Goal: Information Seeking & Learning: Learn about a topic

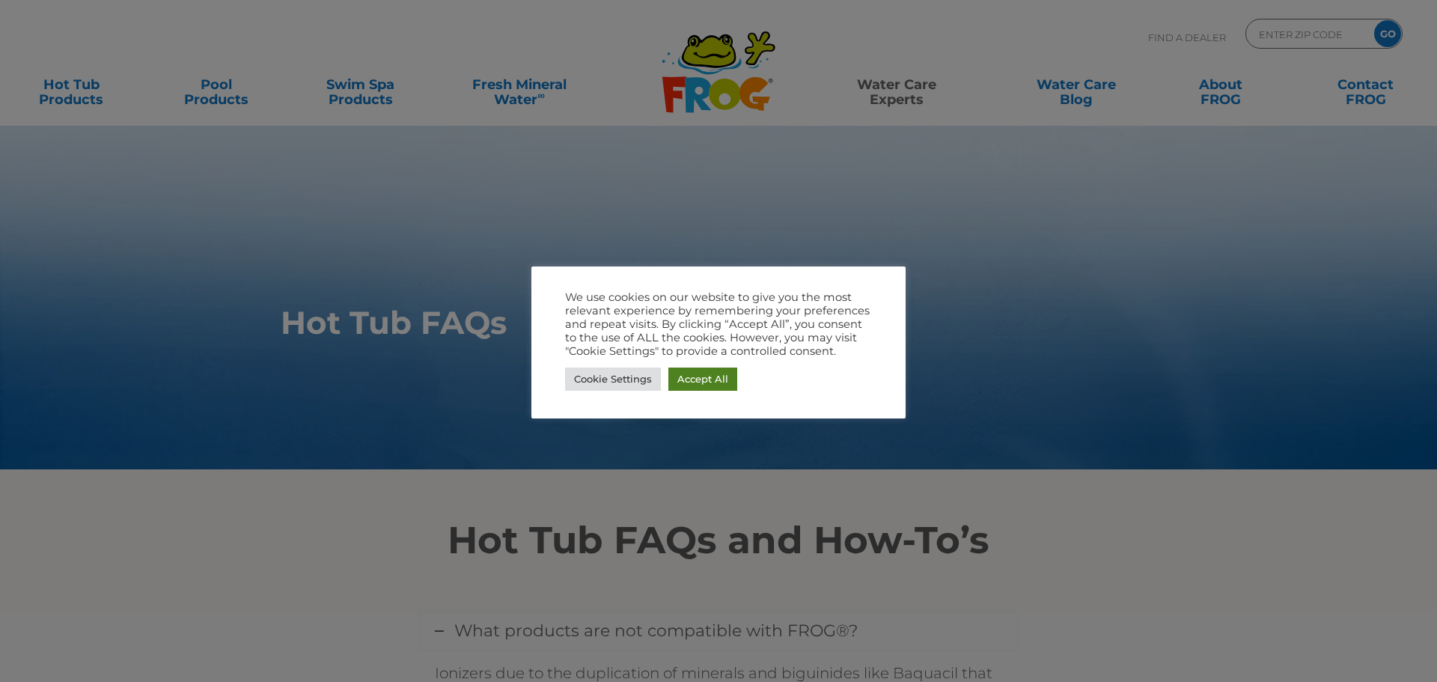
click at [689, 376] on link "Accept All" at bounding box center [702, 378] width 69 height 23
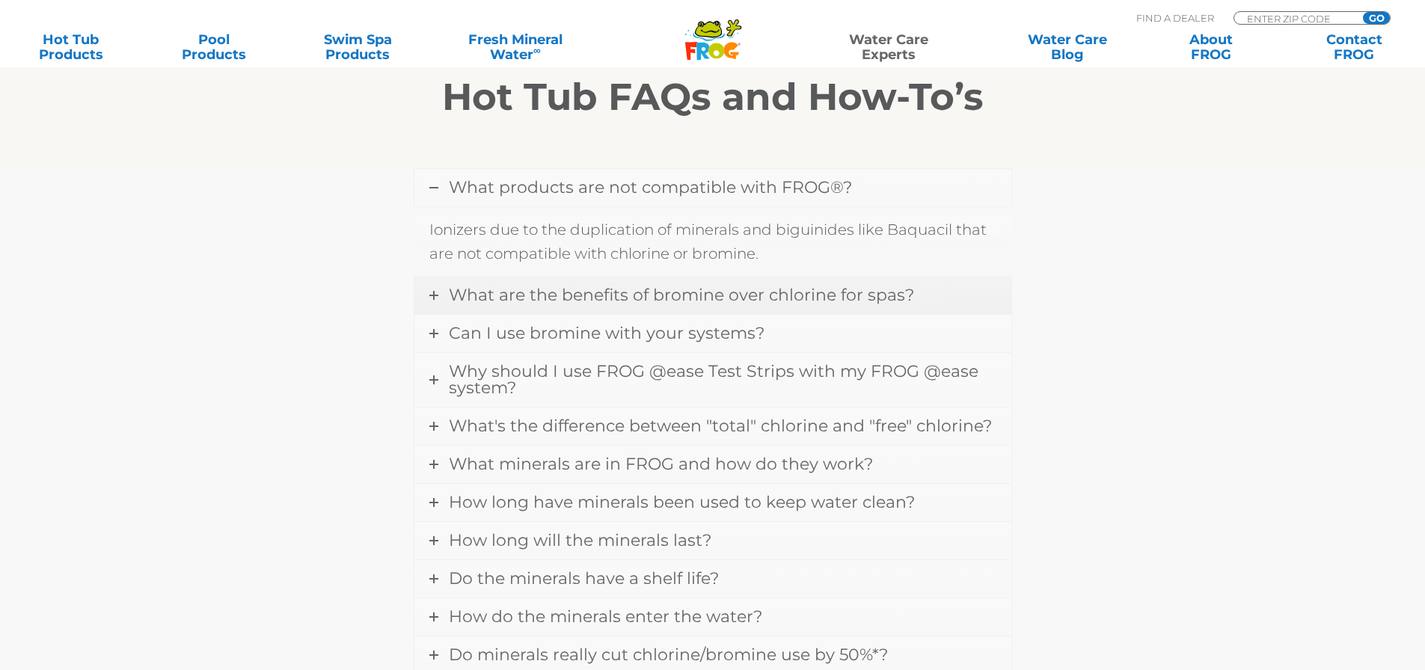
scroll to position [449, 0]
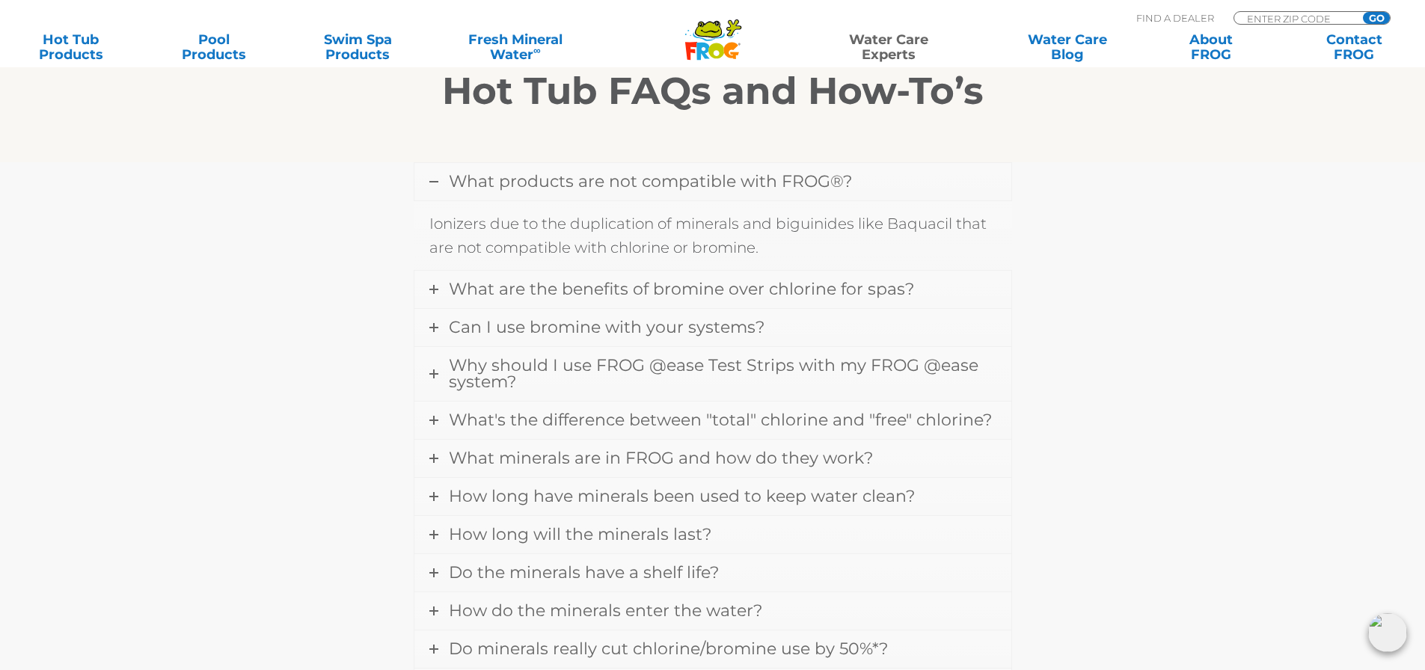
click at [538, 188] on span "What products are not compatible with FROG®?" at bounding box center [650, 181] width 403 height 20
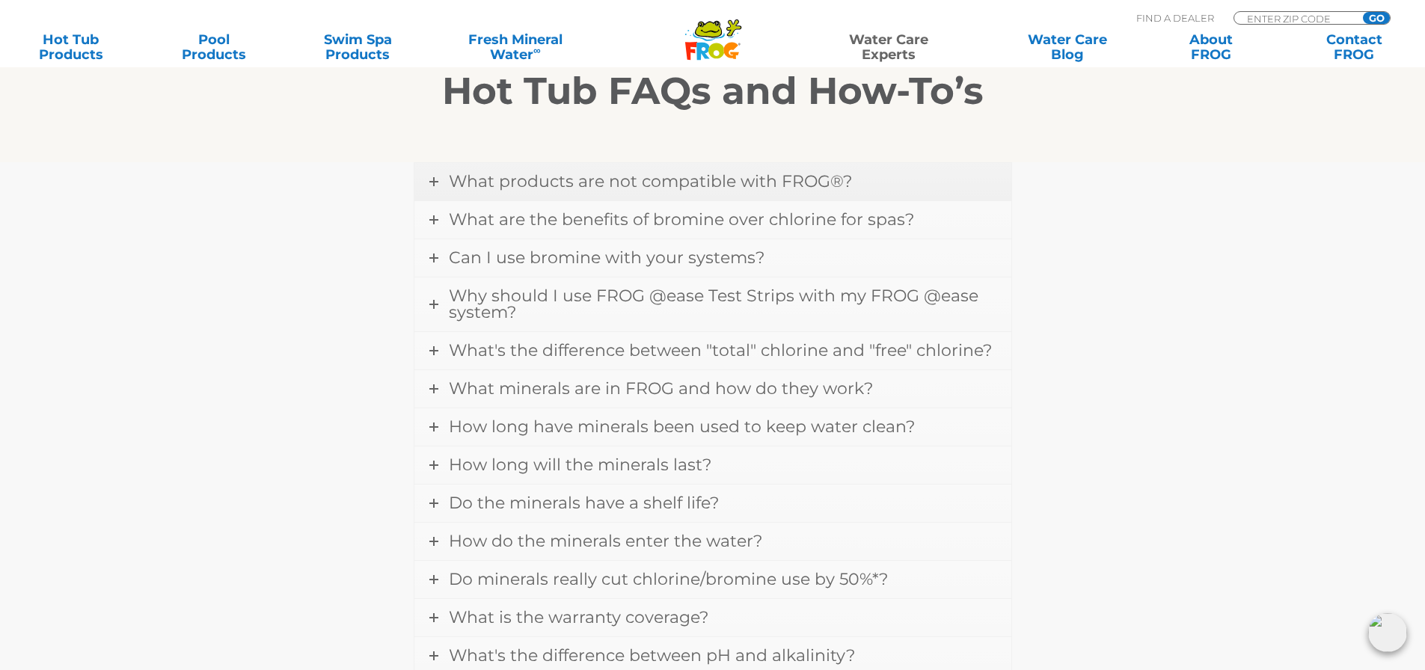
click at [536, 187] on span "What products are not compatible with FROG®?" at bounding box center [650, 181] width 403 height 20
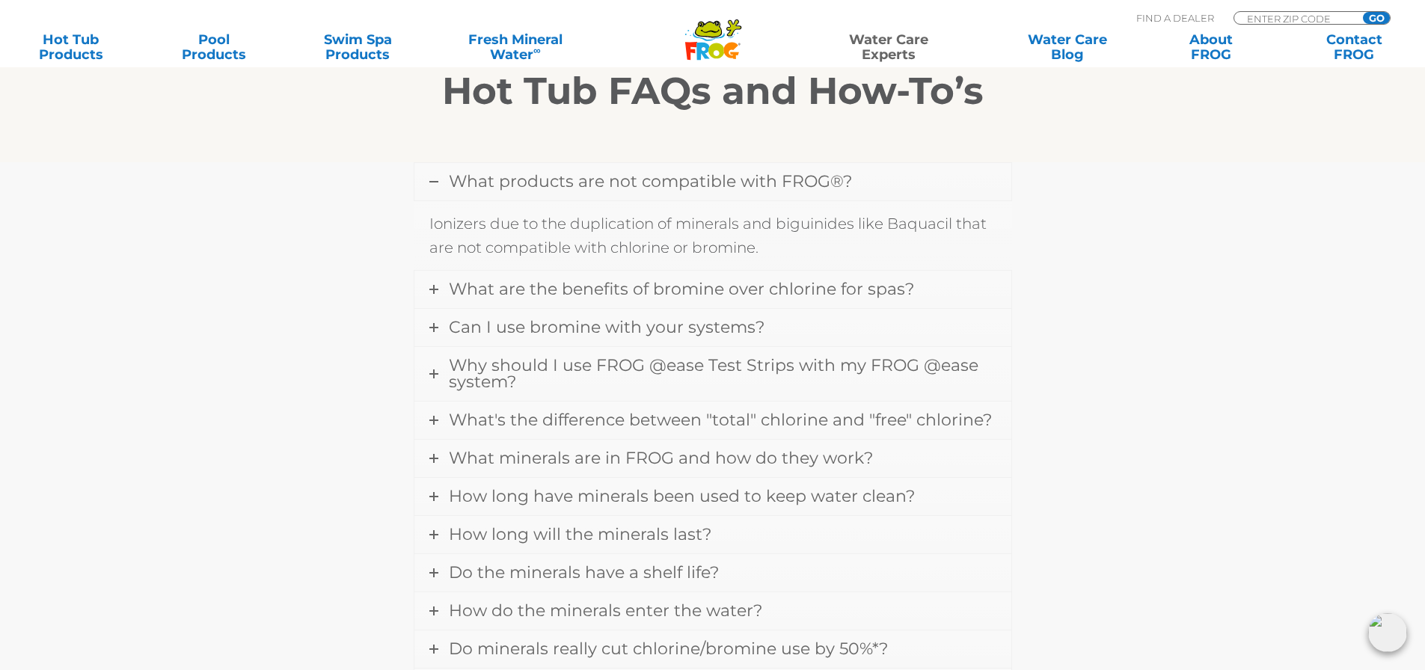
click at [534, 192] on link "What products are not compatible with FROG®?" at bounding box center [713, 181] width 597 height 37
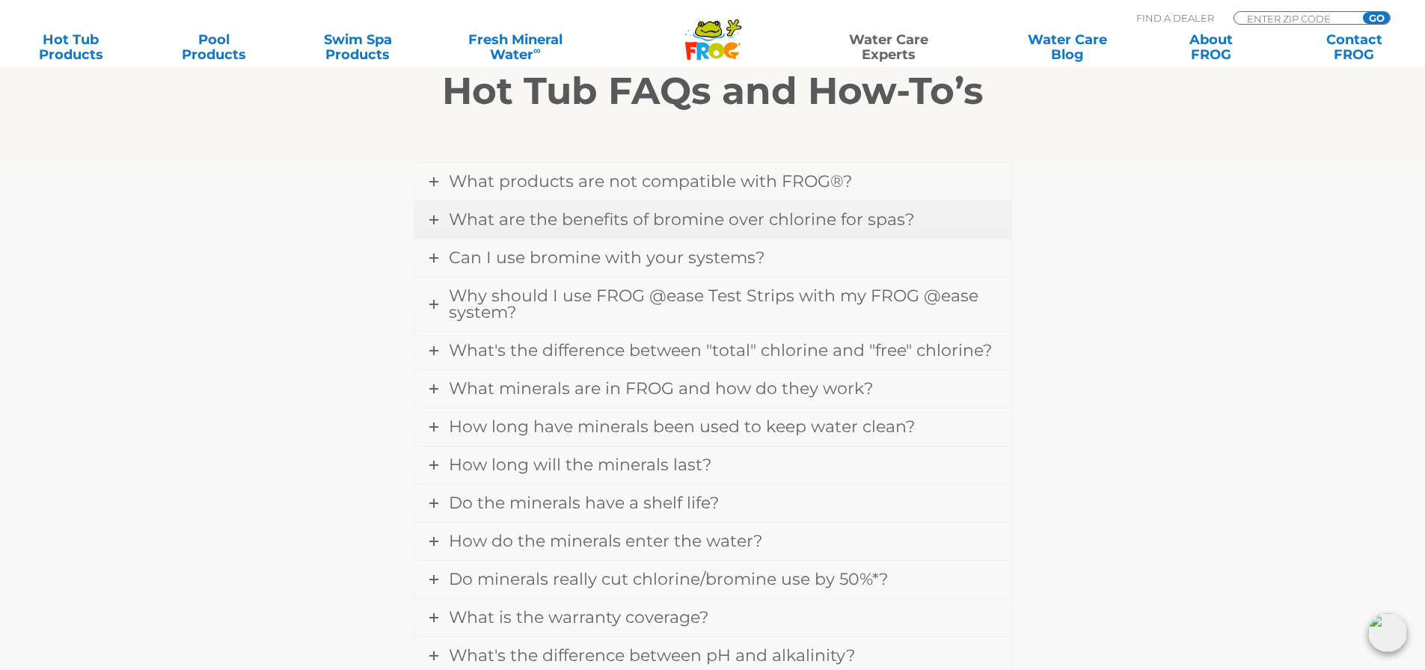
click at [718, 212] on span "What are the benefits of bromine over chlorine for spas?" at bounding box center [681, 220] width 465 height 20
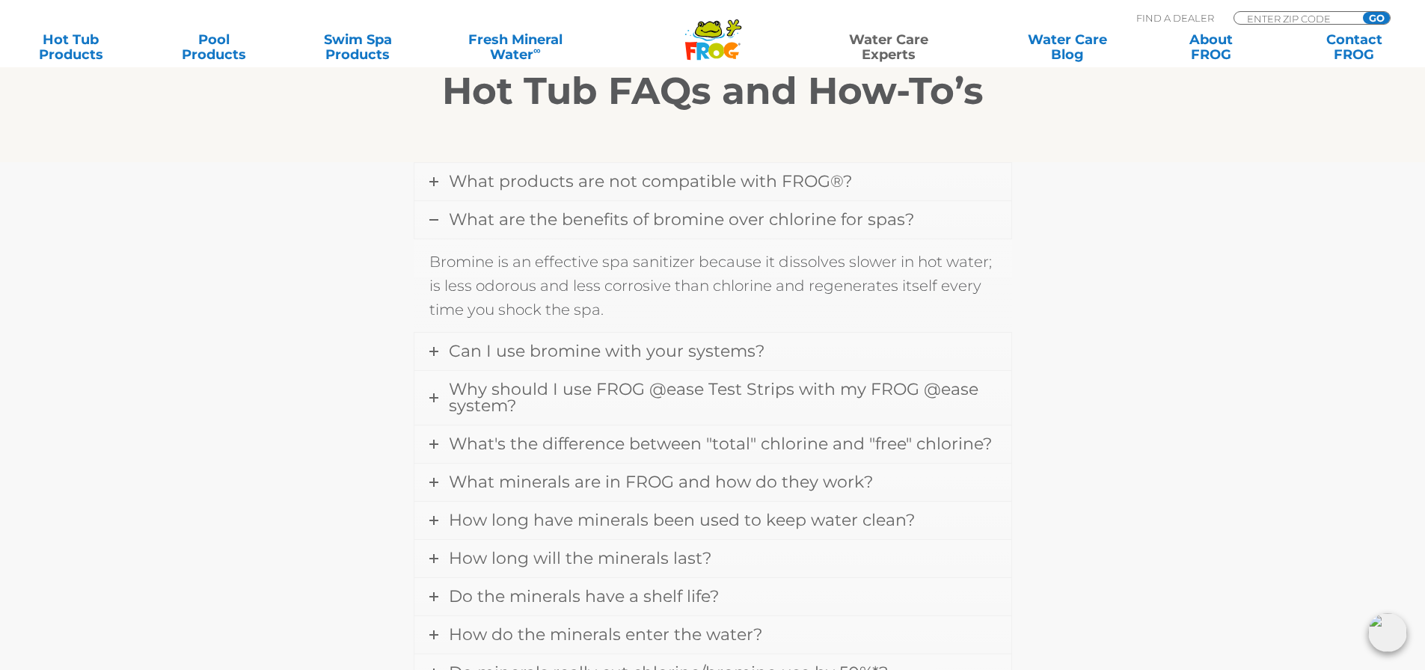
click at [712, 221] on span "What are the benefits of bromine over chlorine for spas?" at bounding box center [681, 220] width 465 height 20
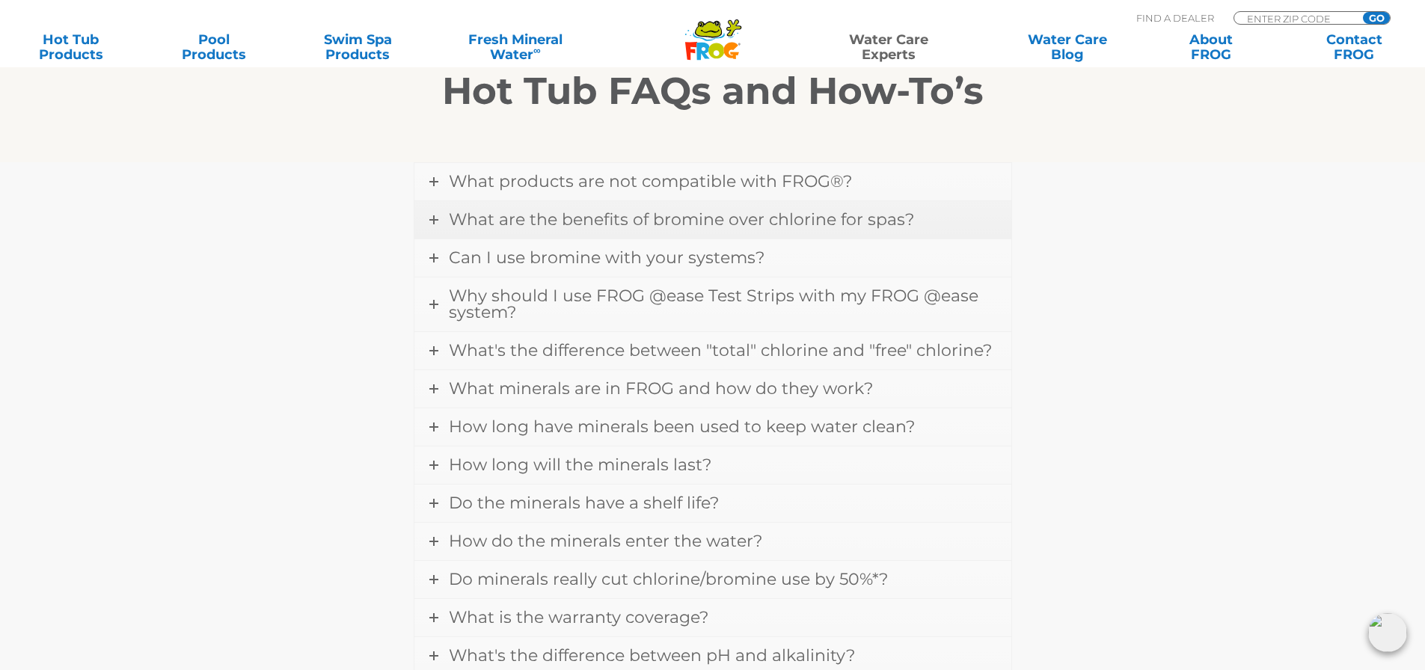
click at [701, 210] on span "What are the benefits of bromine over chlorine for spas?" at bounding box center [681, 220] width 465 height 20
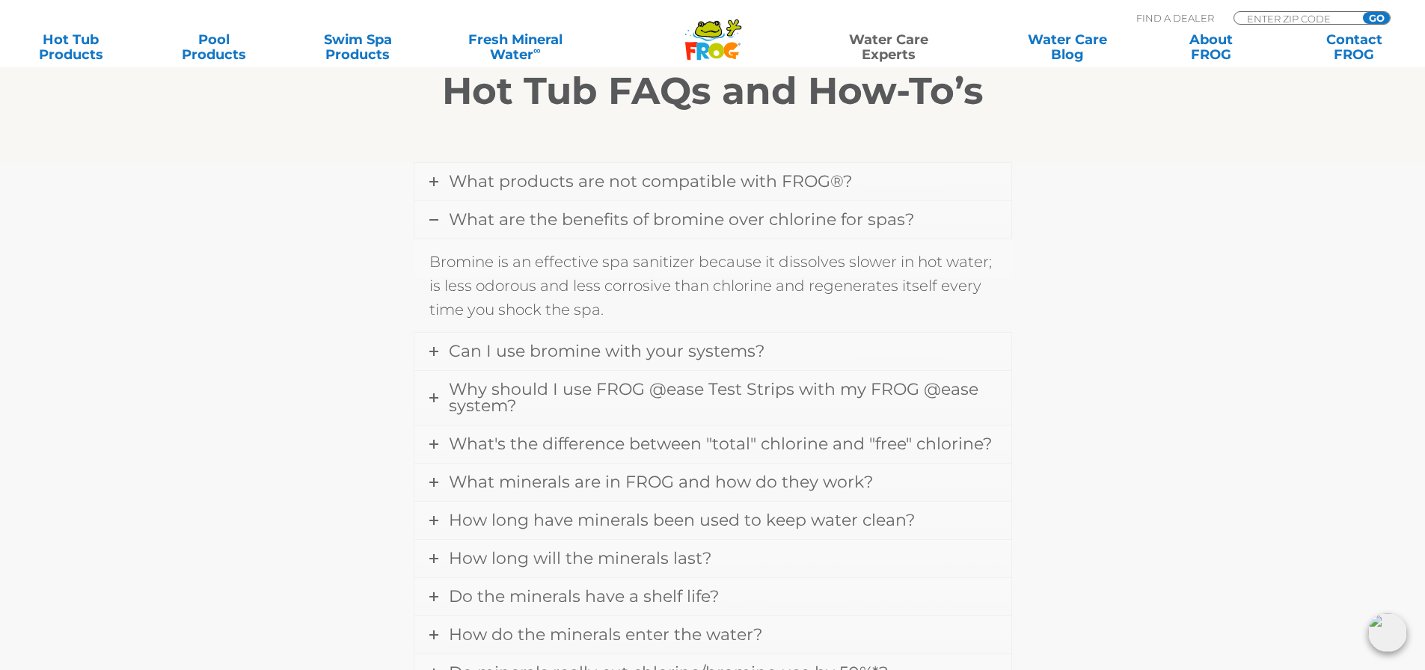
click at [701, 210] on span "What are the benefits of bromine over chlorine for spas?" at bounding box center [681, 220] width 465 height 20
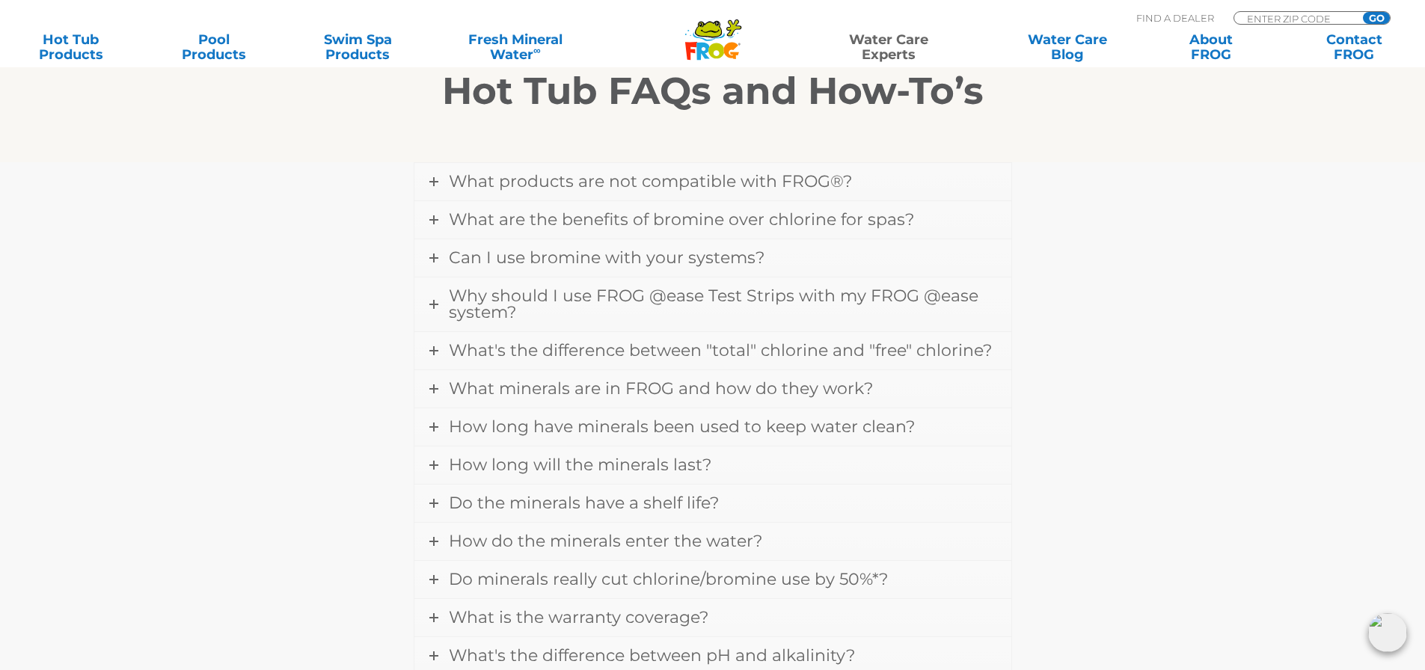
scroll to position [649, 0]
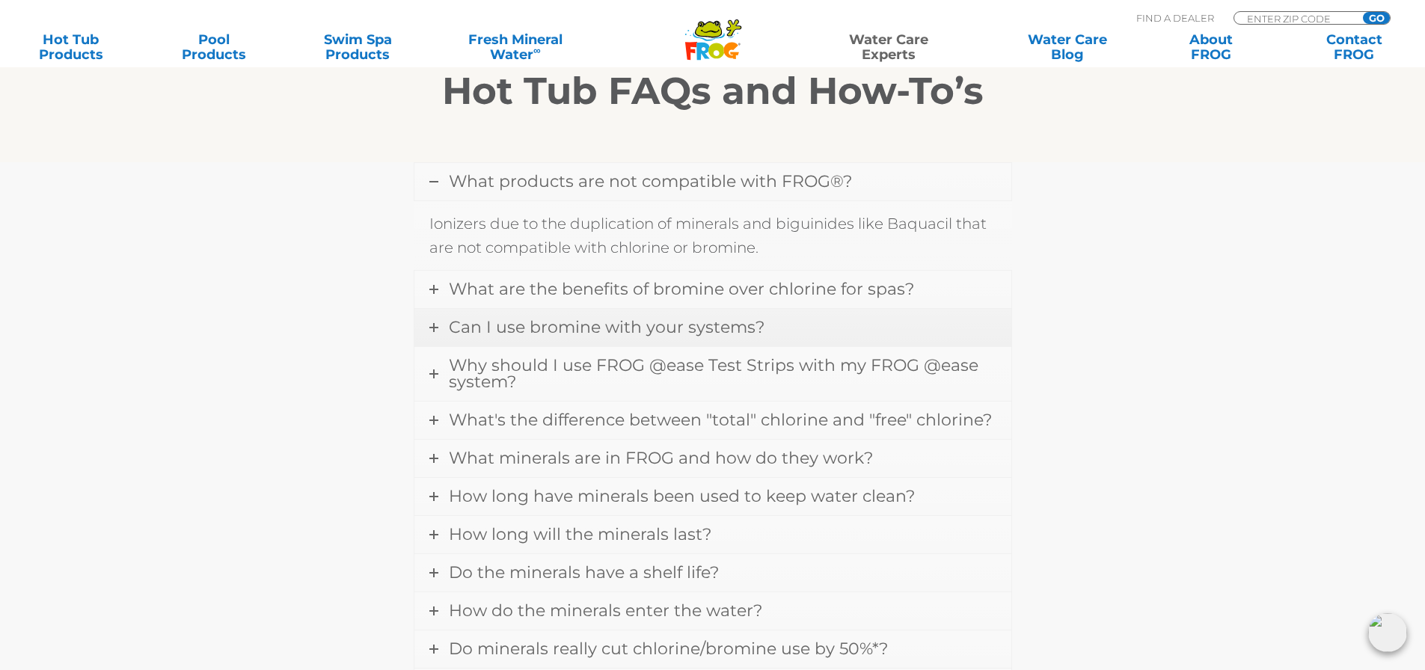
scroll to position [477, 0]
